Goal: Information Seeking & Learning: Check status

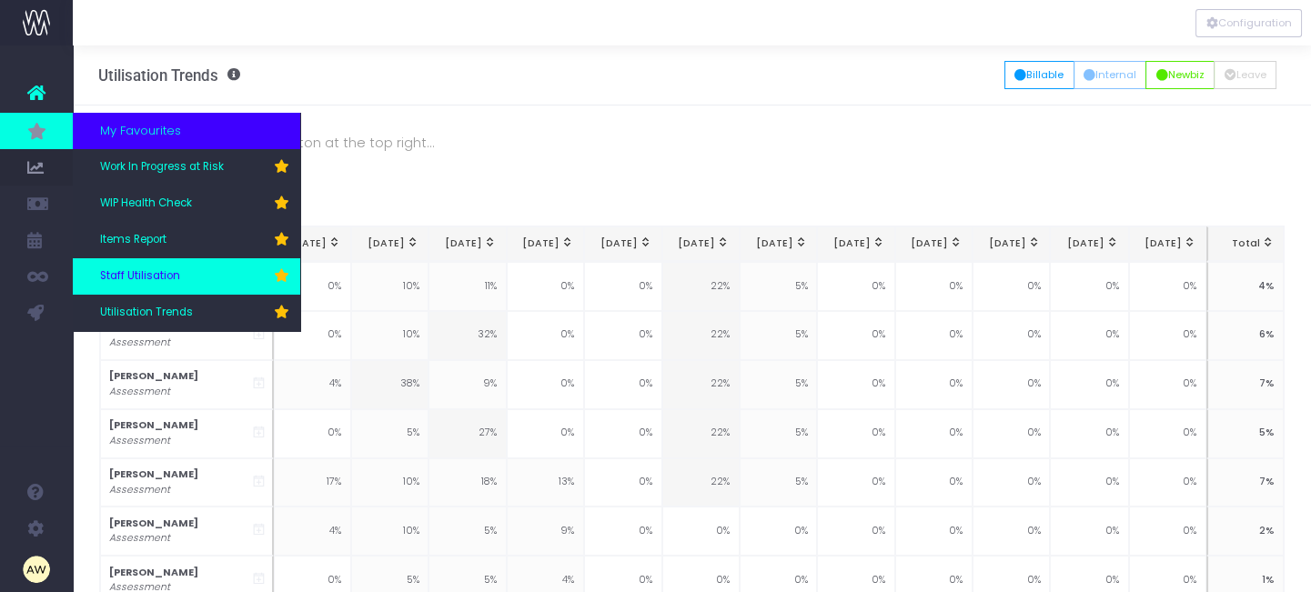
click at [147, 273] on span "Staff Utilisation" at bounding box center [140, 276] width 80 height 16
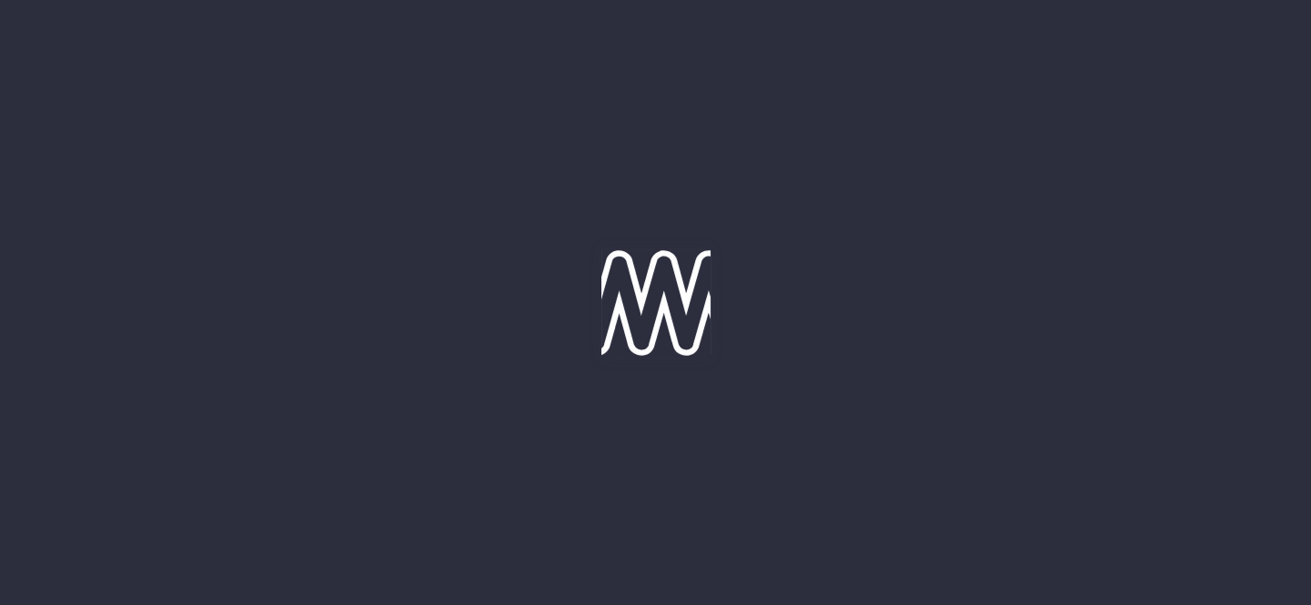
type input "14-10-2025"
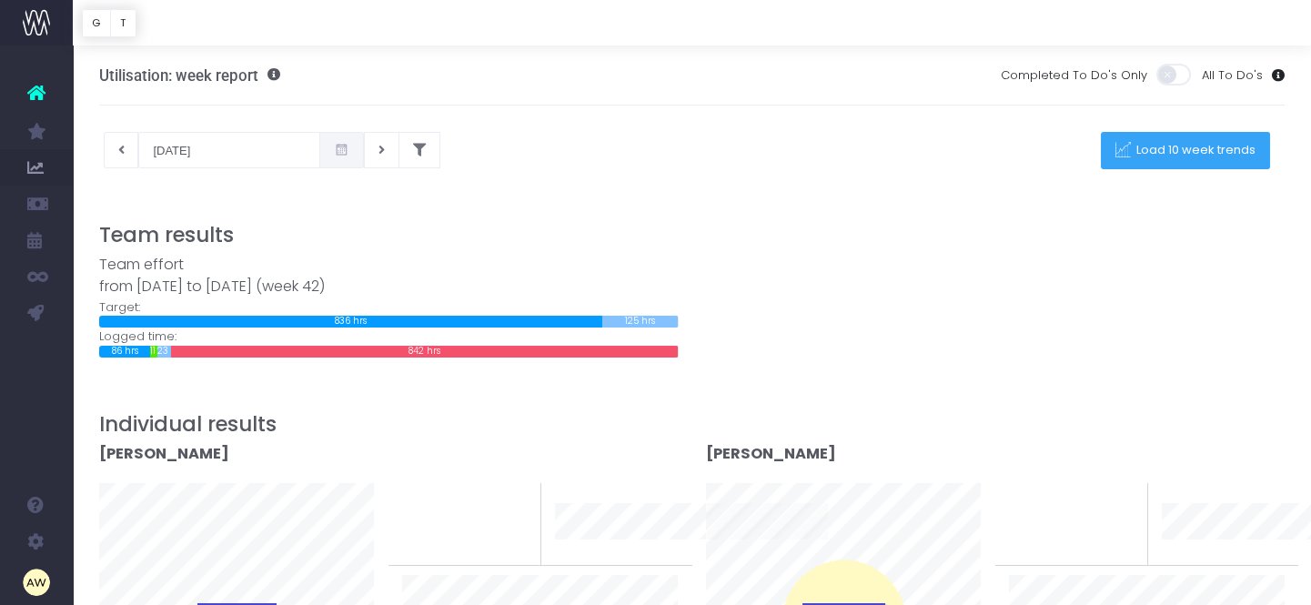
click at [1207, 139] on button "Load 10 week trends" at bounding box center [1185, 150] width 169 height 37
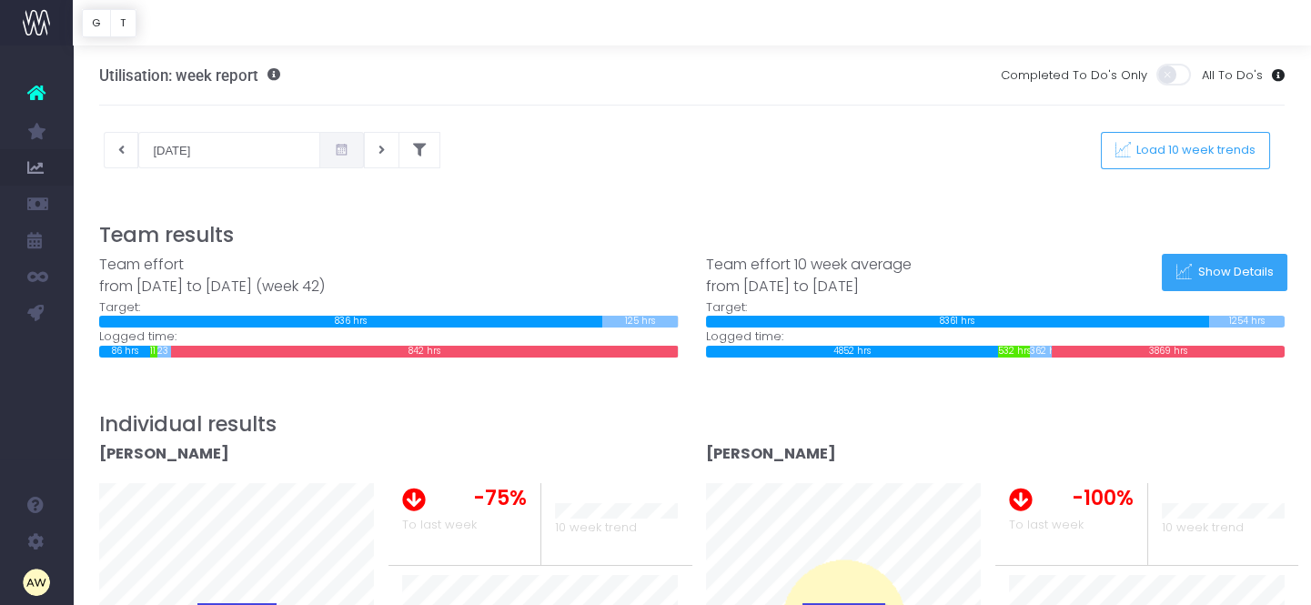
click at [1201, 280] on button "Show Details" at bounding box center [1225, 272] width 126 height 37
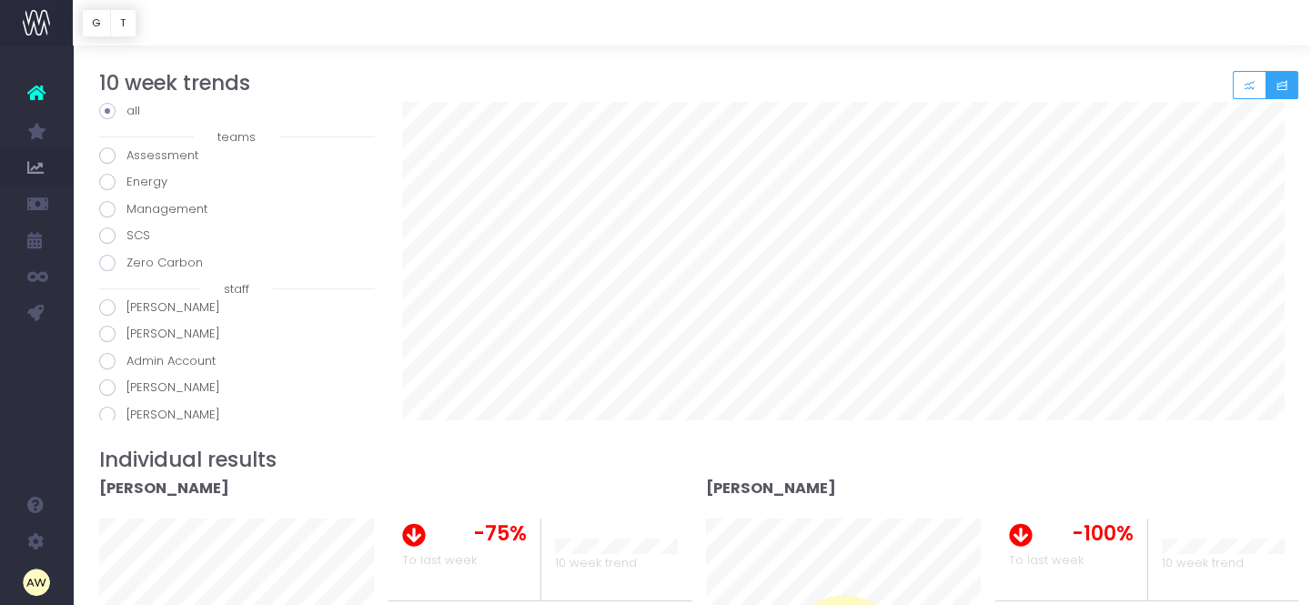
scroll to position [330, 0]
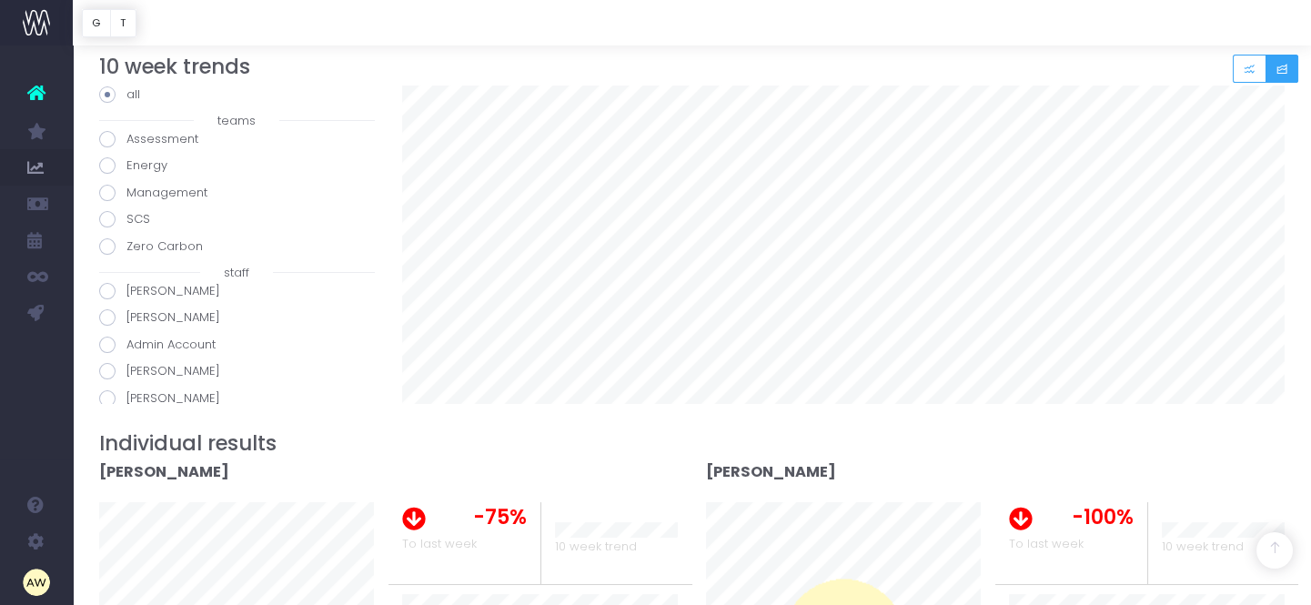
click at [104, 318] on span at bounding box center [107, 317] width 16 height 16
click at [126, 318] on input "[PERSON_NAME]" at bounding box center [132, 314] width 12 height 12
radio input "true"
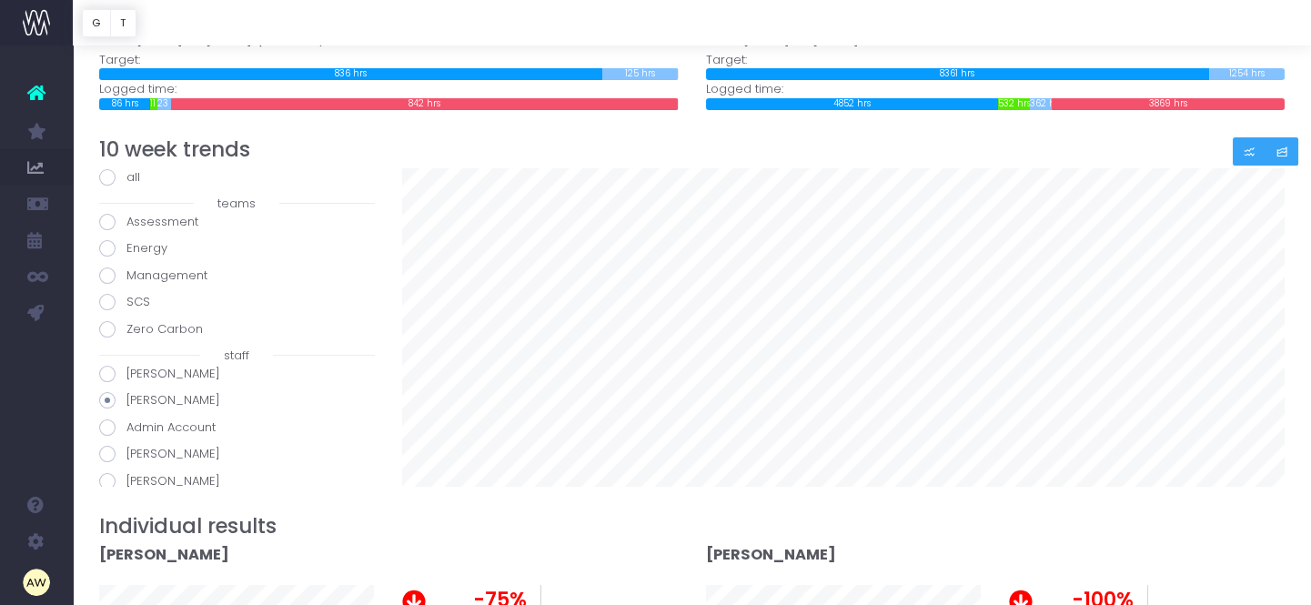
click at [1252, 152] on icon "Small button group" at bounding box center [1249, 152] width 13 height 0
click at [151, 453] on label "Alex Rowe" at bounding box center [237, 454] width 276 height 18
click at [138, 453] on input "Alex Rowe" at bounding box center [132, 451] width 12 height 12
radio input "true"
